Goal: Task Accomplishment & Management: Complete application form

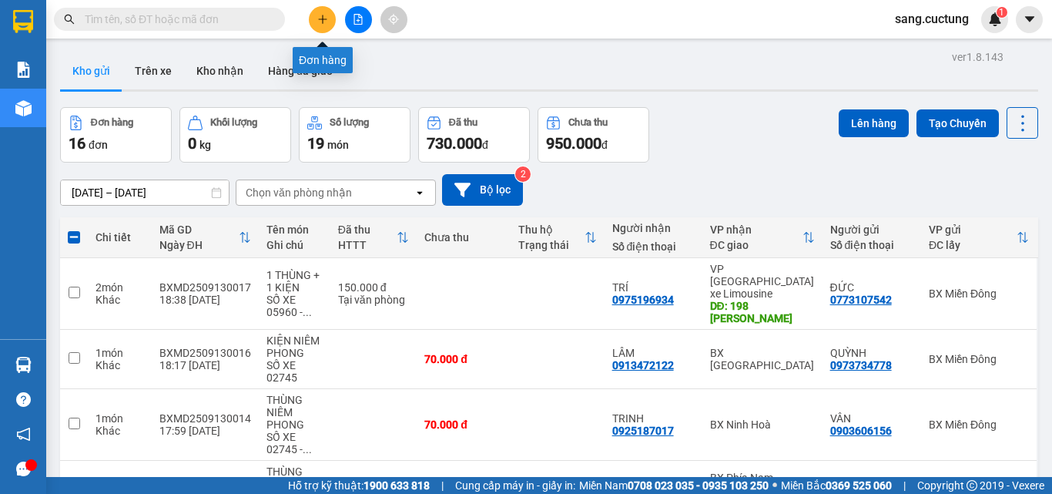
scroll to position [356, 0]
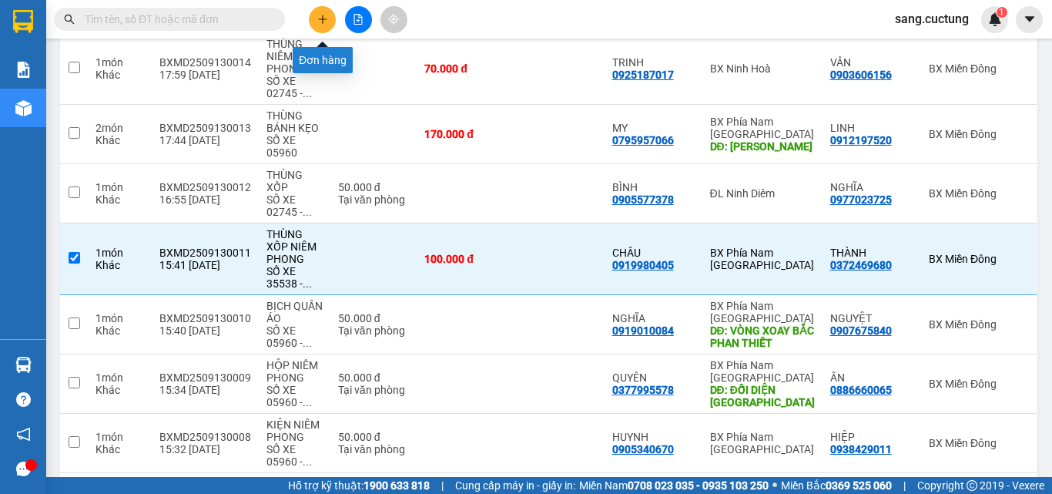
click at [317, 20] on icon "plus" at bounding box center [322, 19] width 11 height 11
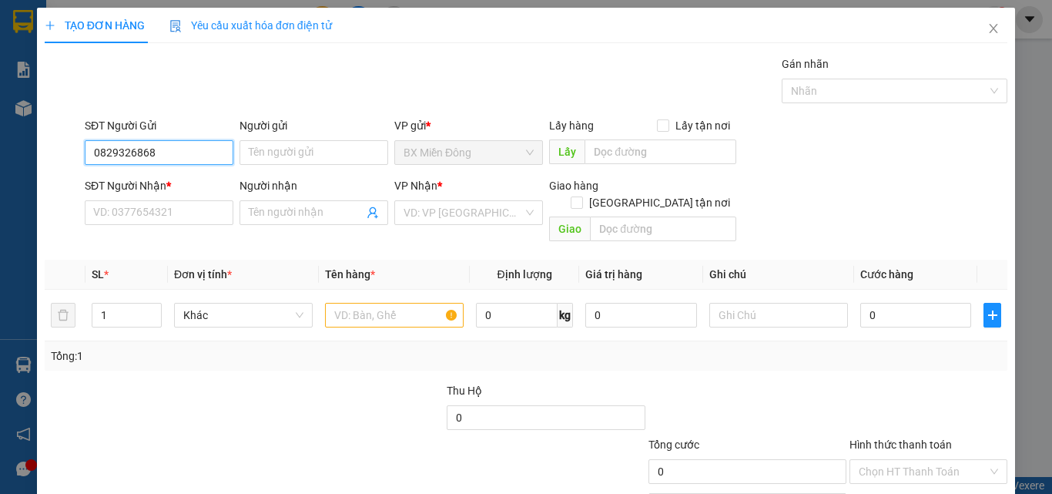
type input "0829326868"
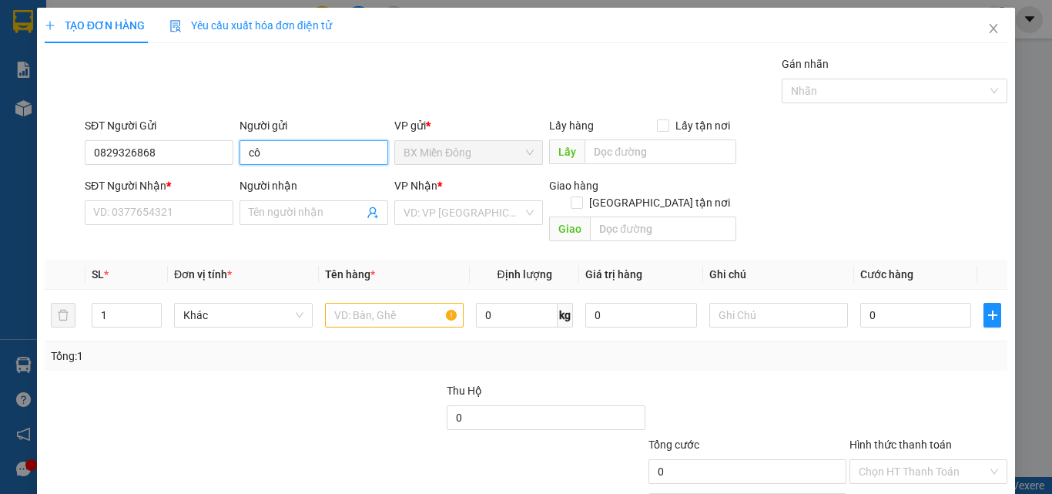
type input "c"
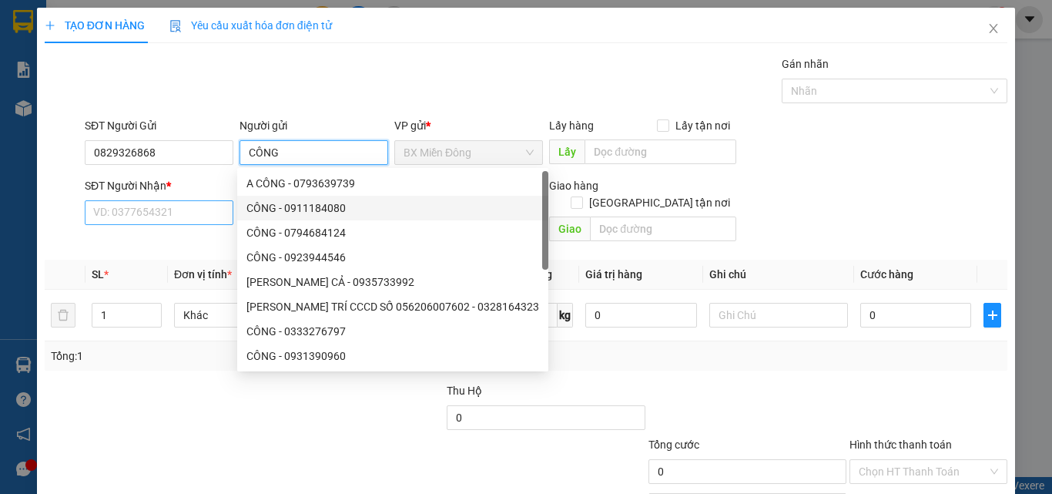
type input "CÔNG"
click at [139, 203] on input "SĐT Người Nhận *" at bounding box center [159, 212] width 149 height 25
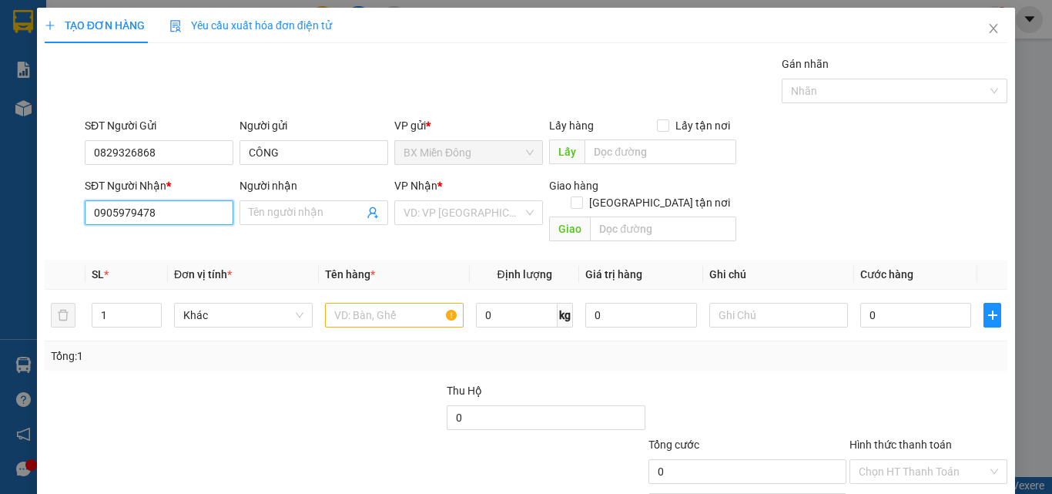
type input "0905979478"
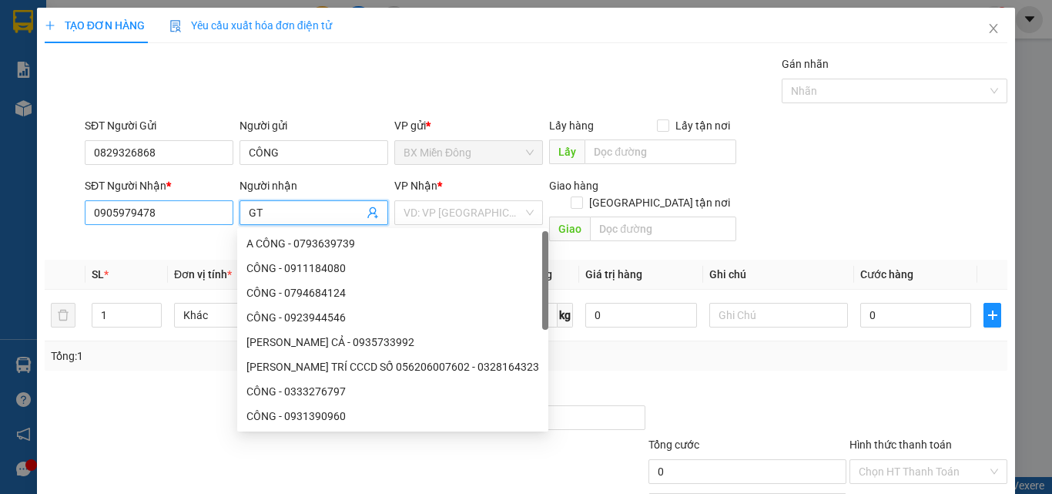
type input "G"
type input "TỚI"
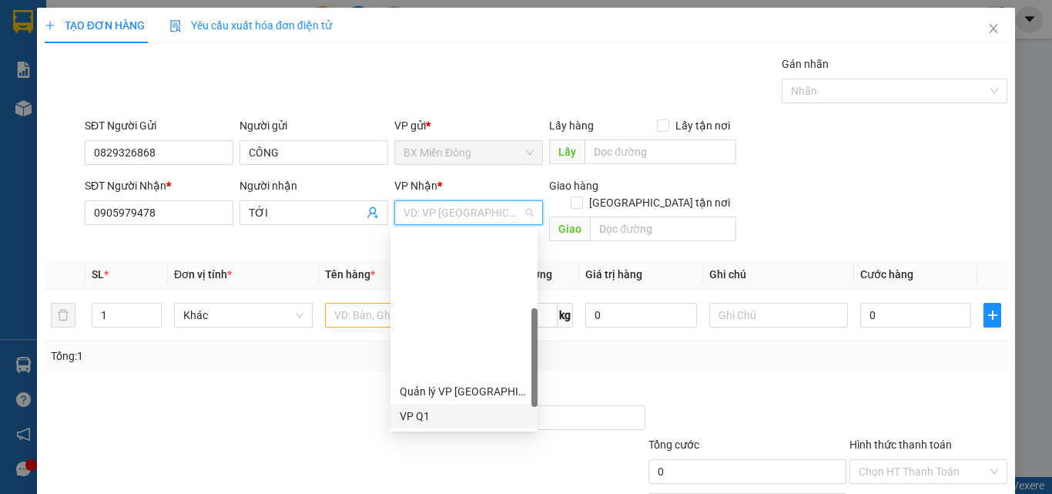
scroll to position [222, 0]
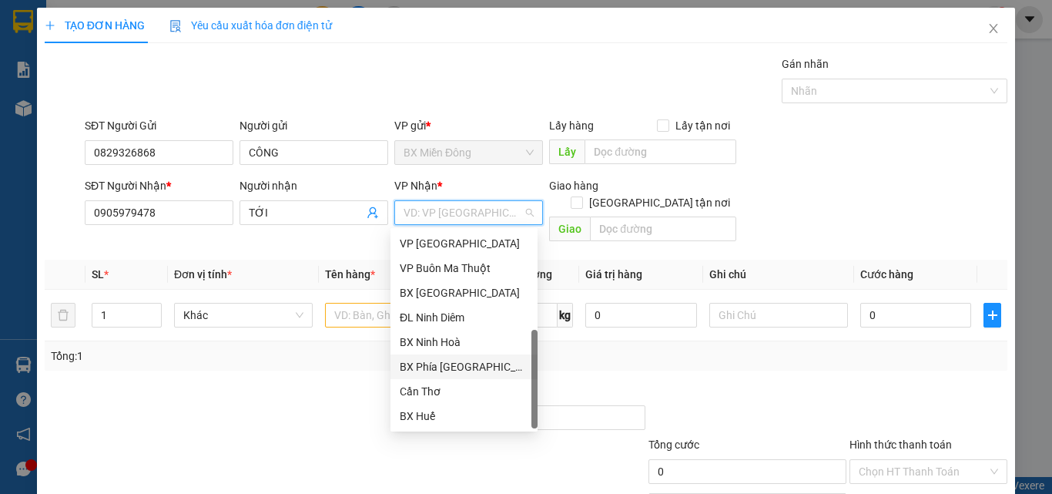
click at [432, 367] on div "BX Phía [GEOGRAPHIC_DATA]" at bounding box center [464, 366] width 129 height 17
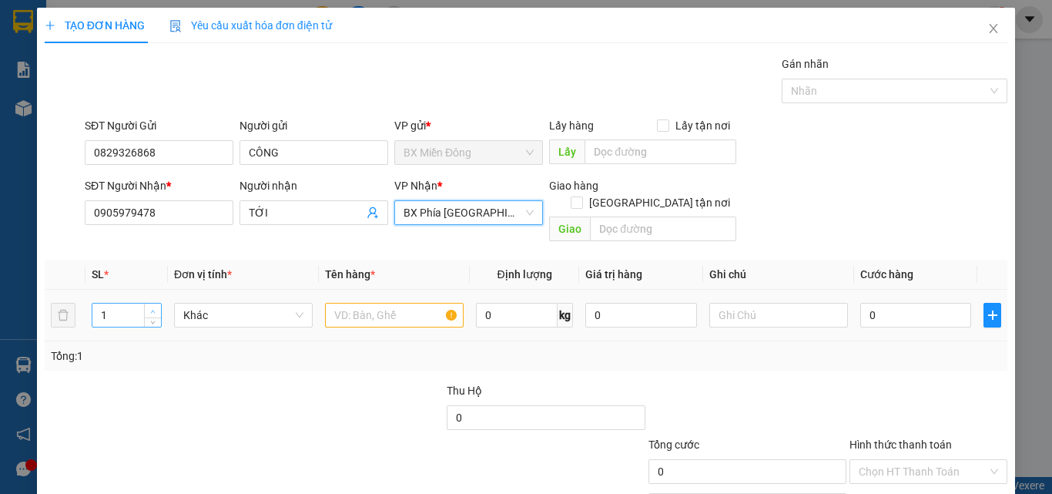
type input "2"
click at [156, 307] on span "up" at bounding box center [153, 311] width 9 height 9
click at [336, 290] on td at bounding box center [394, 316] width 151 height 52
click at [337, 303] on input "text" at bounding box center [394, 315] width 139 height 25
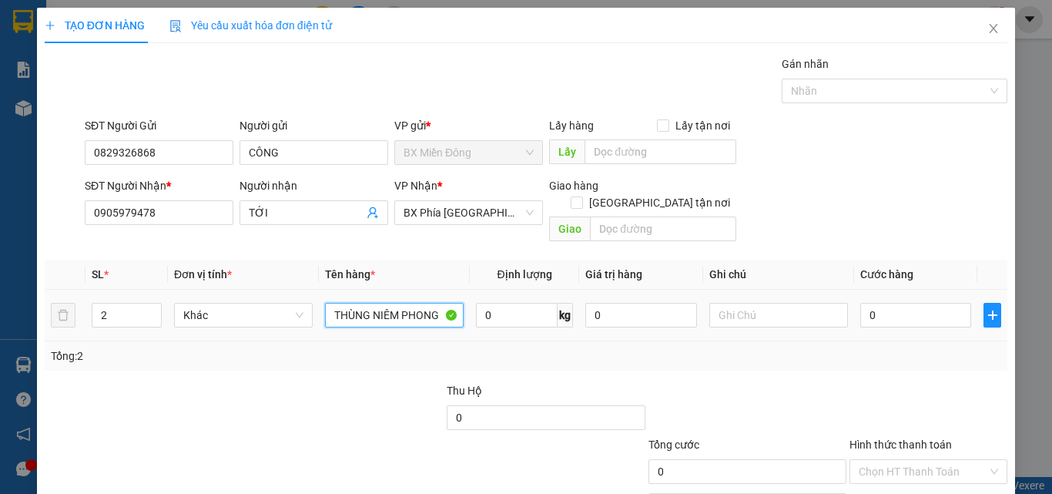
type input "THÙNG NIÊM PHONG"
type input "SỐ XE 02745 - 0936308309"
type input "1"
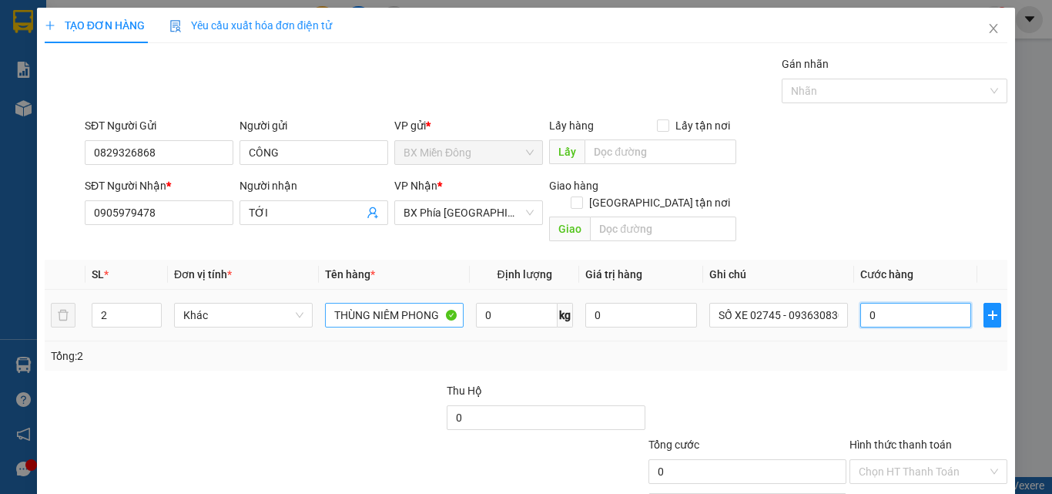
type input "1"
type input "15"
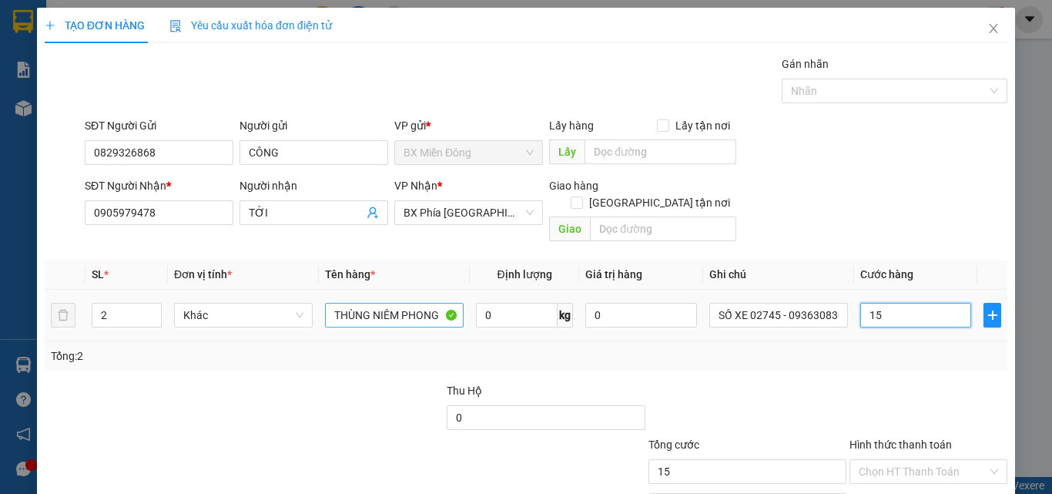
type input "150"
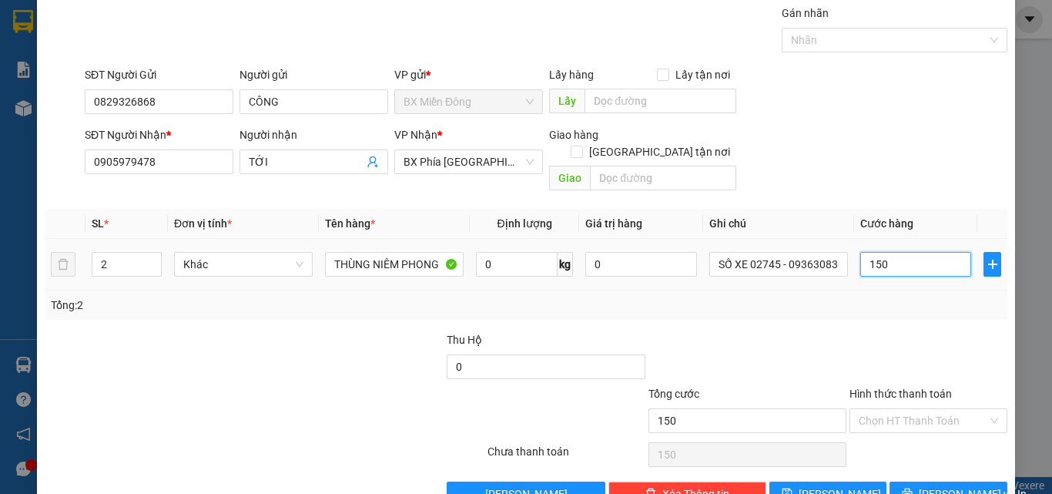
scroll to position [76, 0]
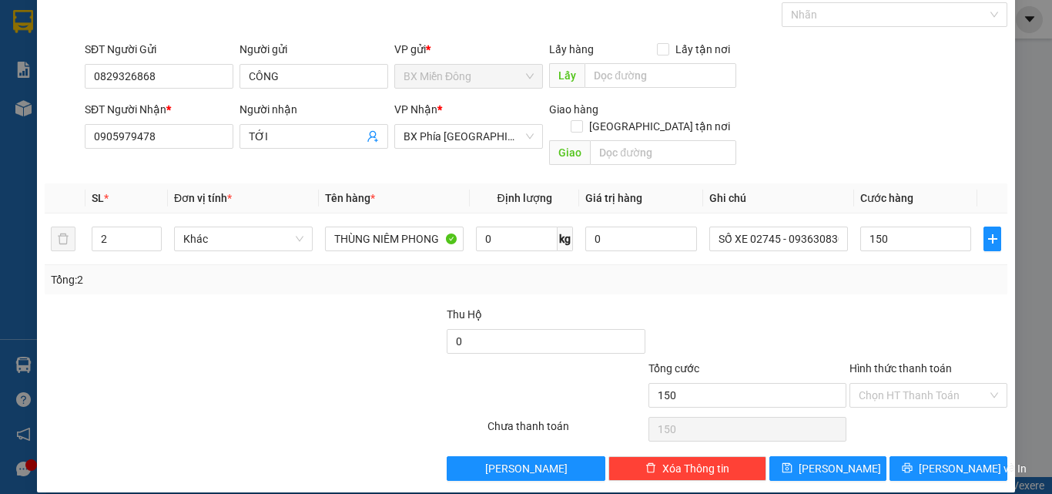
type input "150.000"
click at [783, 280] on div "Transit Pickup Surcharge Ids Transit Deliver Surcharge Ids Transit Deliver Surc…" at bounding box center [526, 229] width 963 height 501
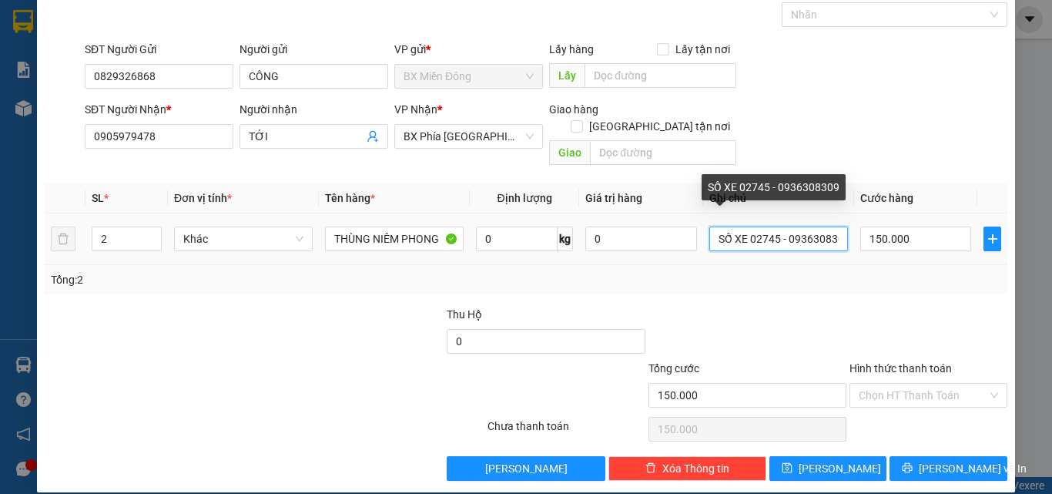
scroll to position [0, 10]
drag, startPoint x: 747, startPoint y: 224, endPoint x: 870, endPoint y: 236, distance: 123.0
click at [870, 236] on tr "2 Khác THÙNG NIÊM PHONG 0 kg 0 SỐ XE 02745 - 0936308309 150.000" at bounding box center [526, 239] width 963 height 52
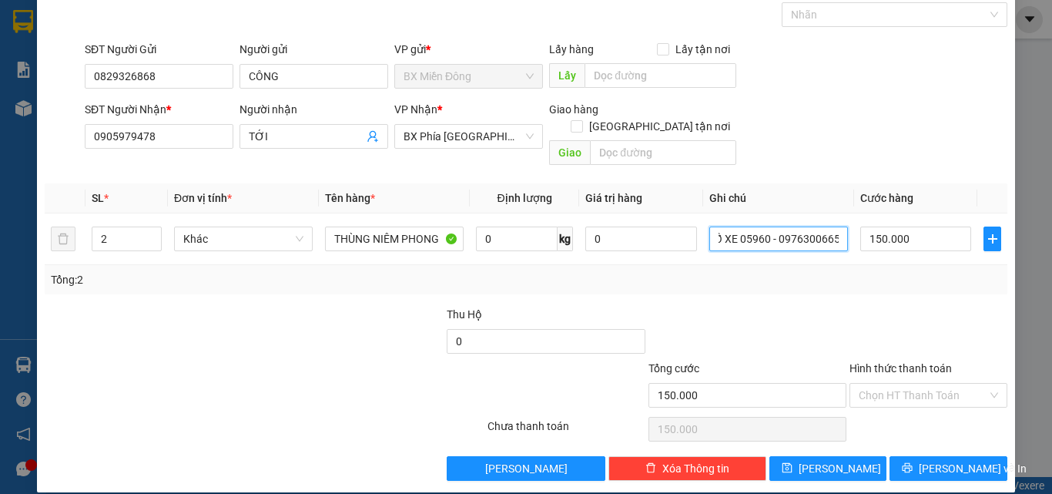
type input "SỐ XE 05960 - 0976300665"
click at [876, 271] on div "Tổng: 2" at bounding box center [526, 279] width 951 height 17
click at [755, 271] on div "Tổng: 2" at bounding box center [526, 279] width 951 height 17
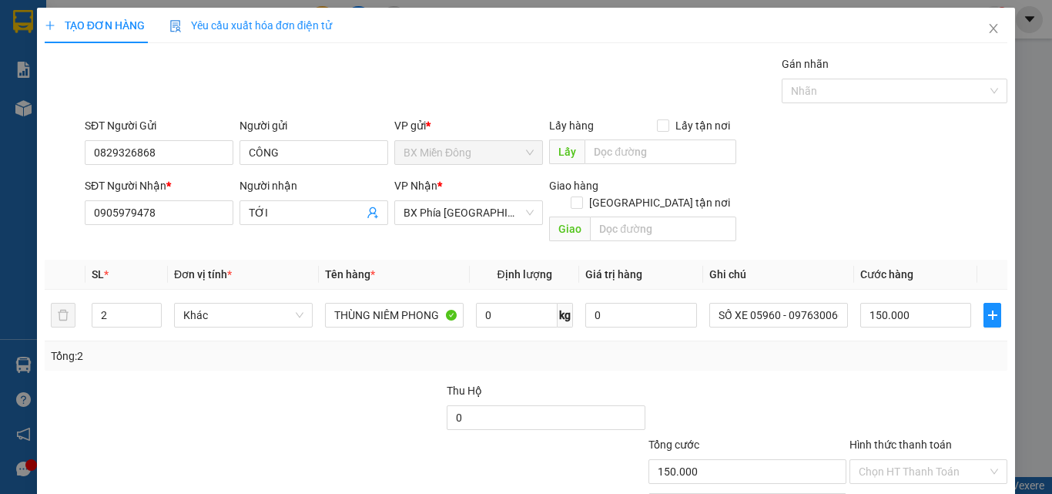
scroll to position [76, 0]
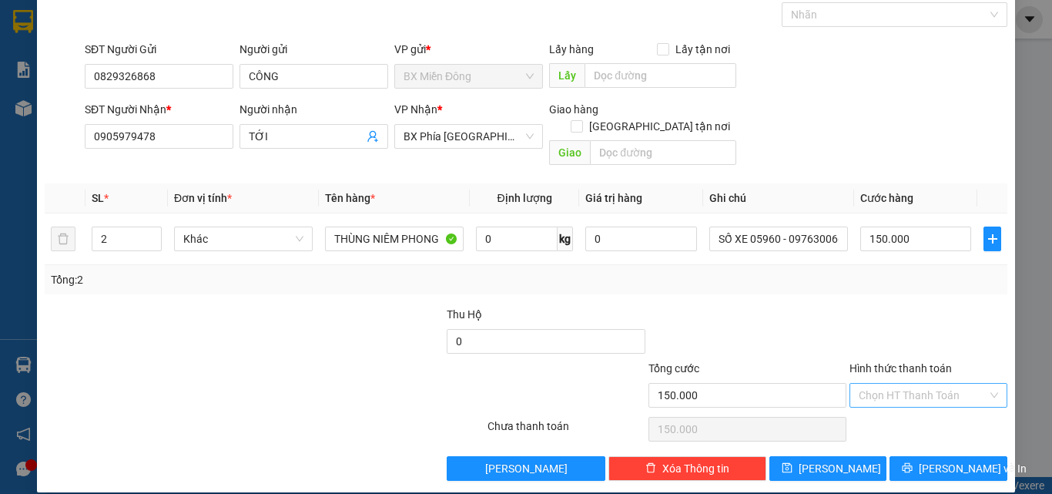
click at [911, 384] on input "Hình thức thanh toán" at bounding box center [923, 395] width 129 height 23
click at [870, 402] on div "Tại văn phòng" at bounding box center [919, 409] width 138 height 17
type input "0"
click at [744, 239] on td "SỐ XE 05960 - 0976300665" at bounding box center [778, 239] width 151 height 52
click at [897, 306] on div at bounding box center [928, 333] width 161 height 54
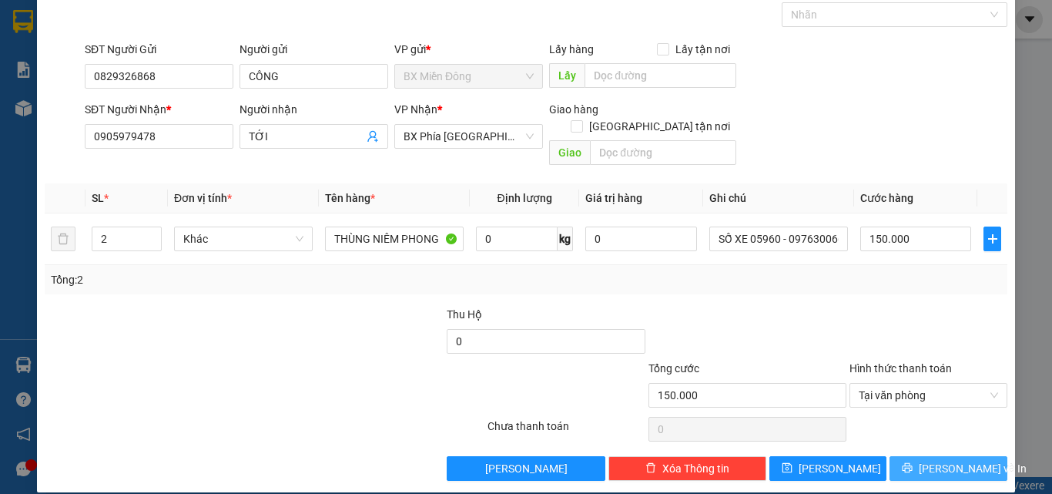
click at [914, 459] on button "[PERSON_NAME] và In" at bounding box center [949, 468] width 118 height 25
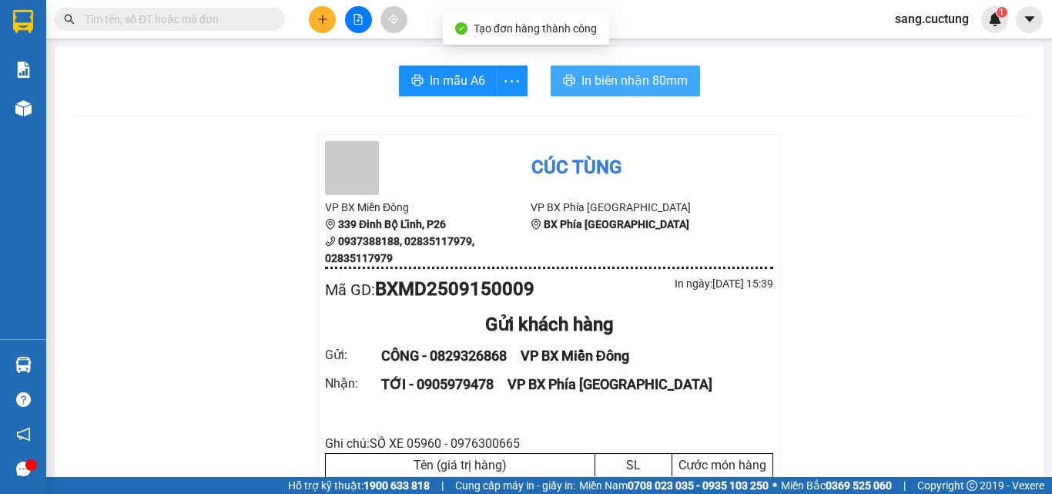
click at [632, 88] on span "In biên nhận 80mm" at bounding box center [635, 80] width 106 height 19
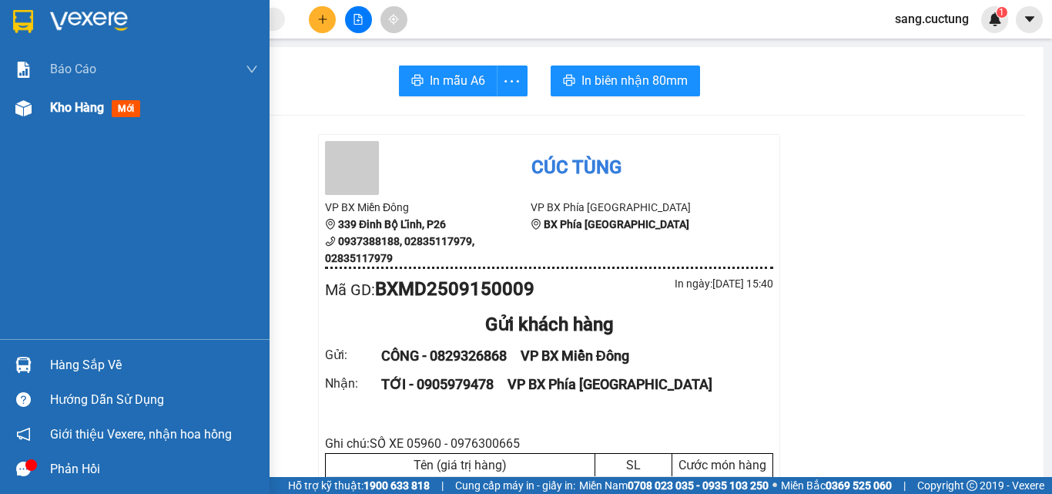
click at [68, 112] on span "Kho hàng" at bounding box center [77, 107] width 54 height 15
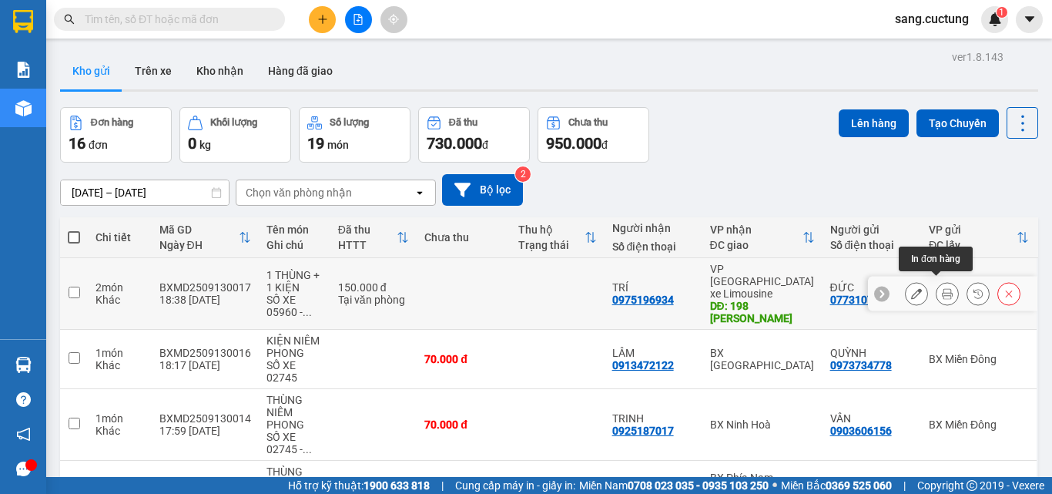
click at [942, 288] on icon at bounding box center [947, 293] width 11 height 11
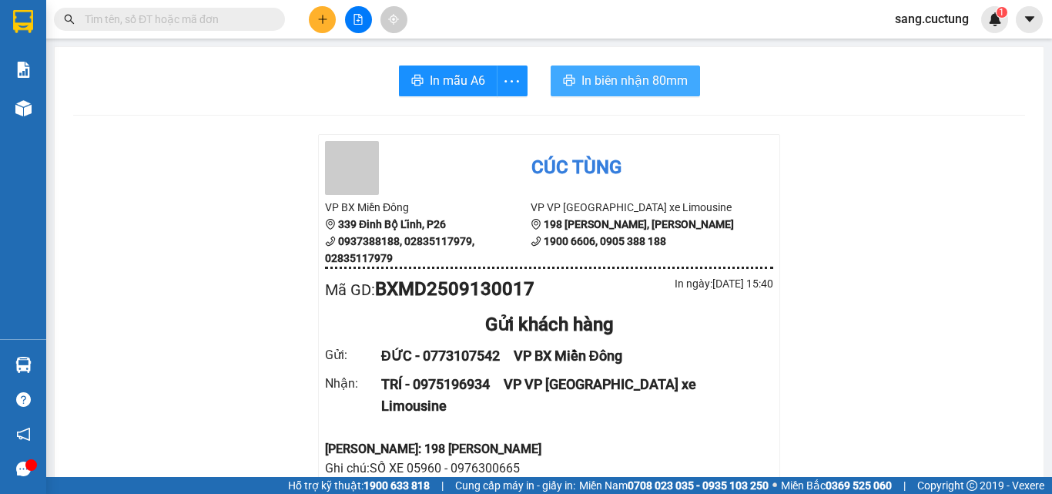
click at [626, 88] on span "In biên nhận 80mm" at bounding box center [635, 80] width 106 height 19
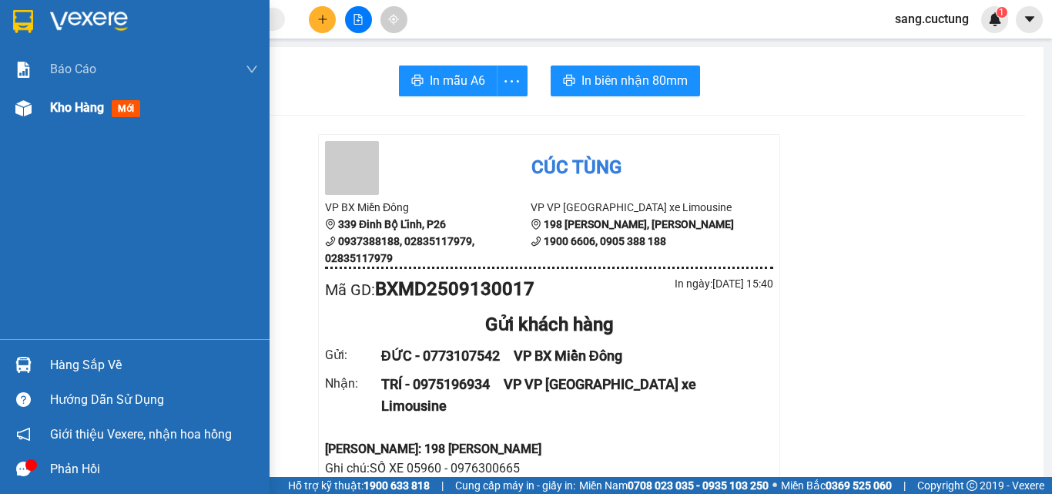
click at [27, 115] on img at bounding box center [23, 108] width 16 height 16
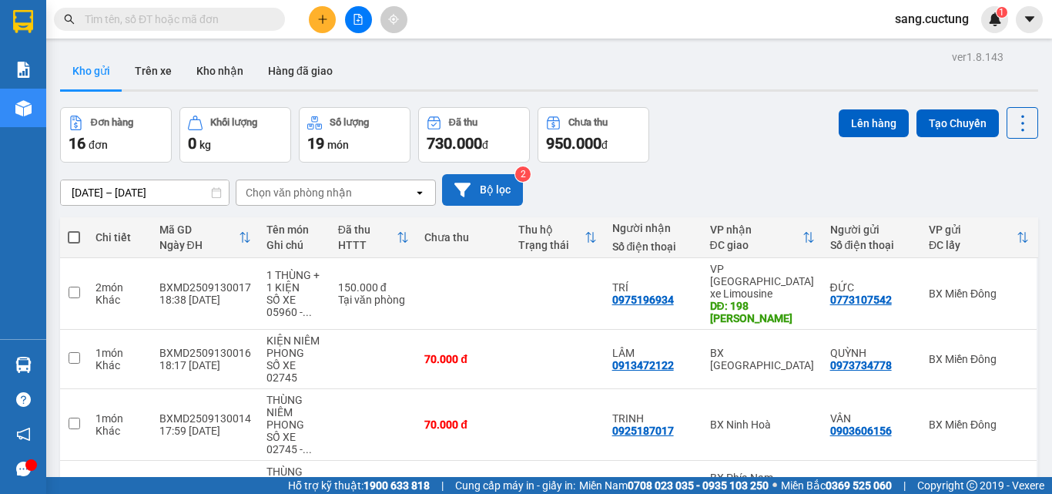
click at [477, 195] on button "Bộ lọc" at bounding box center [482, 190] width 81 height 32
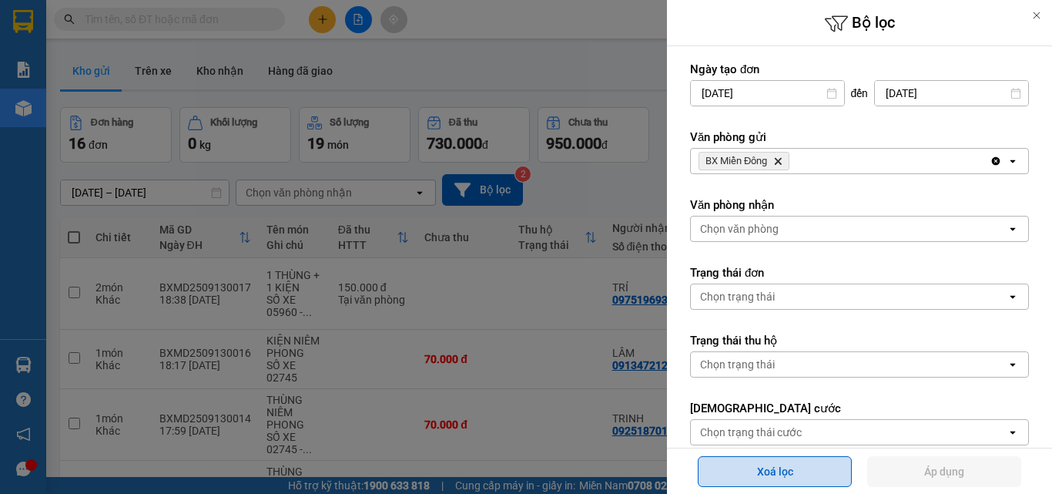
click at [819, 474] on button "Xoá lọc" at bounding box center [775, 471] width 154 height 31
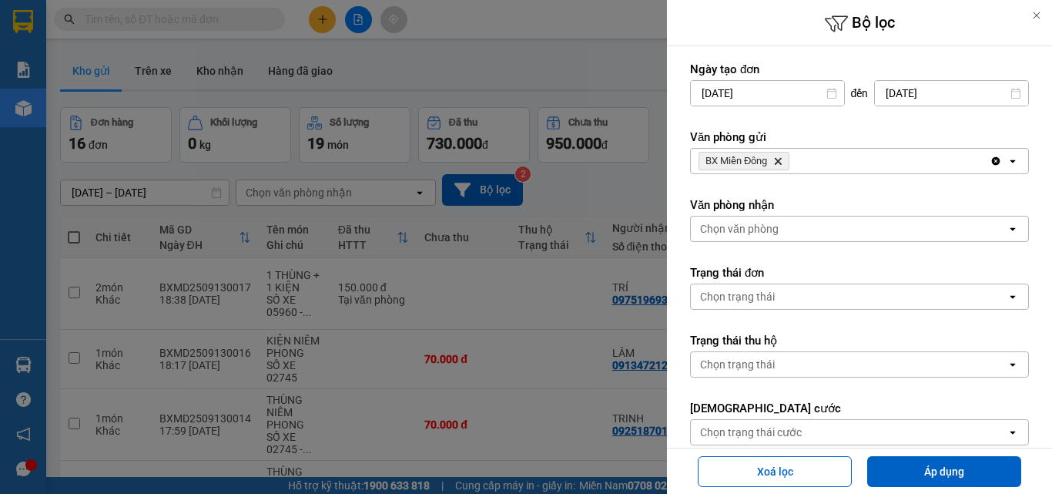
type input "[DATE] – [DATE]"
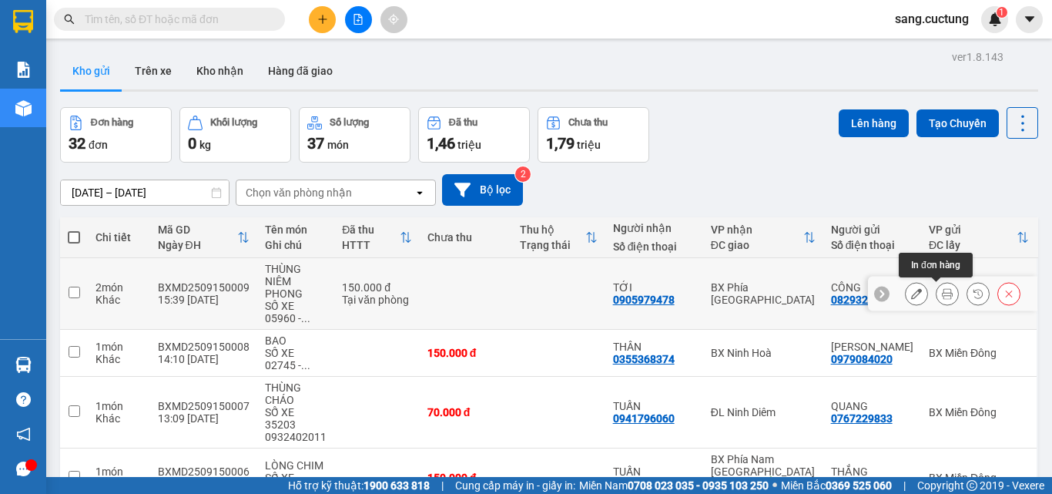
click at [942, 297] on icon at bounding box center [947, 293] width 11 height 11
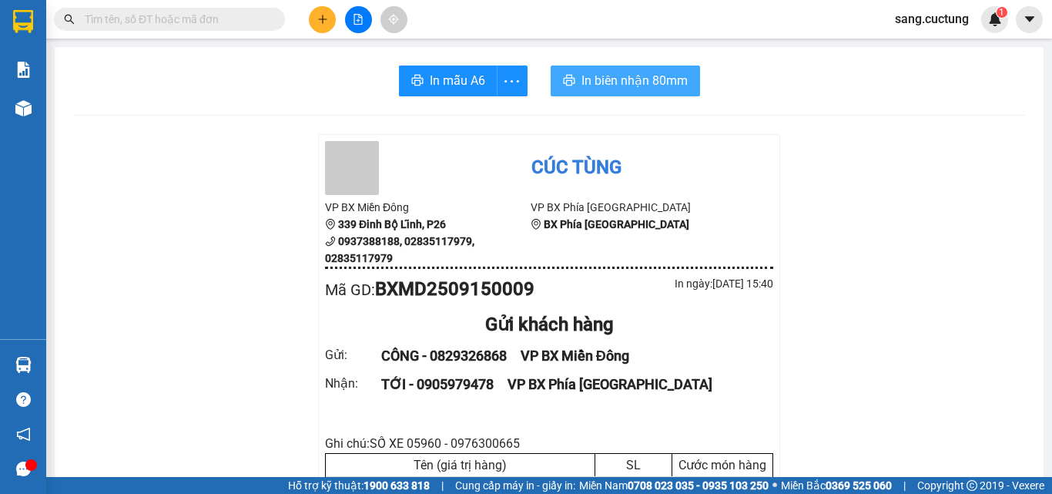
click at [634, 81] on span "In biên nhận 80mm" at bounding box center [635, 80] width 106 height 19
